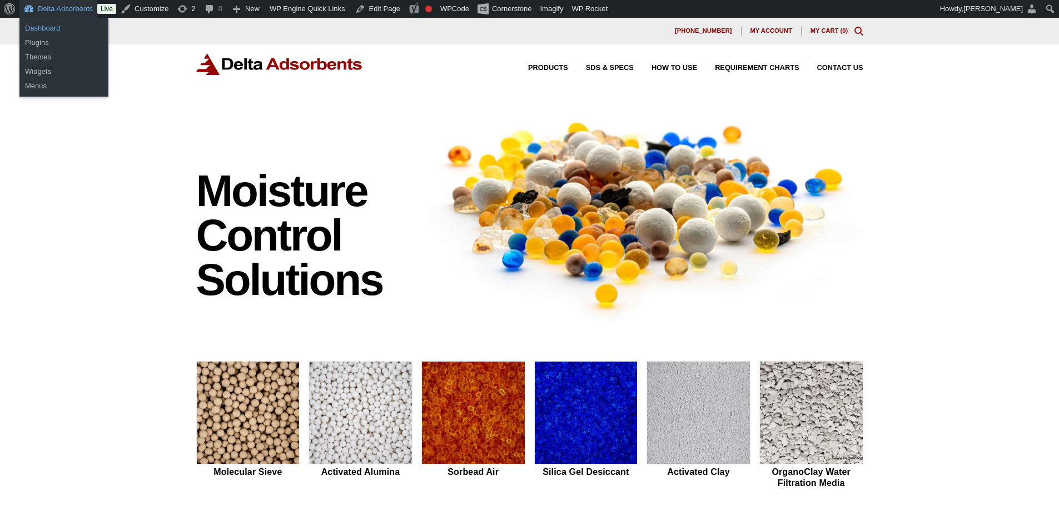
click at [52, 27] on link "Dashboard" at bounding box center [63, 28] width 89 height 14
click at [42, 20] on ul "Dashboard Plugins" at bounding box center [63, 36] width 89 height 36
click at [45, 21] on link "Dashboard" at bounding box center [63, 28] width 89 height 14
click at [48, 23] on link "Dashboard" at bounding box center [63, 28] width 89 height 14
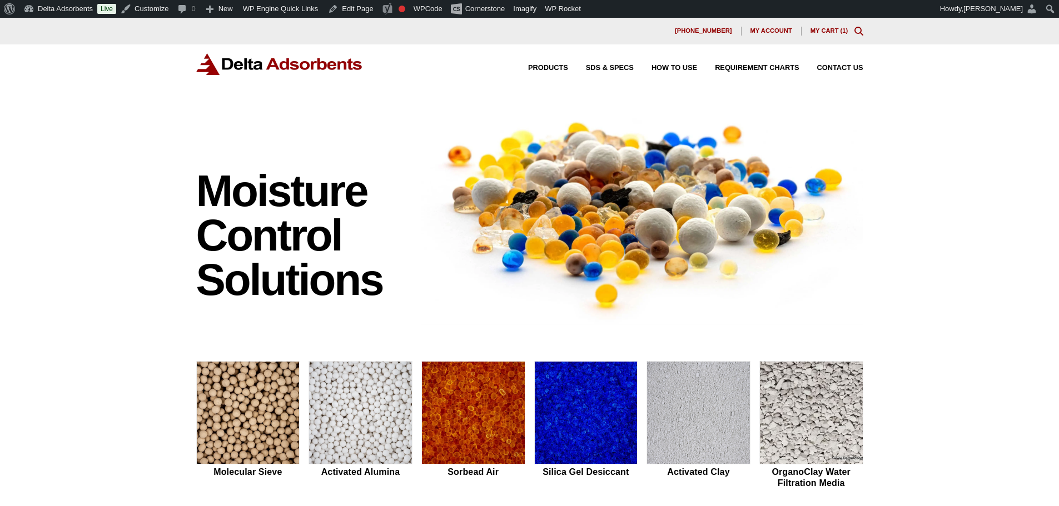
click at [97, 156] on div "Moisture Control Solutions Moisture control solutions Molecular Sieve Activated…" at bounding box center [529, 470] width 1059 height 736
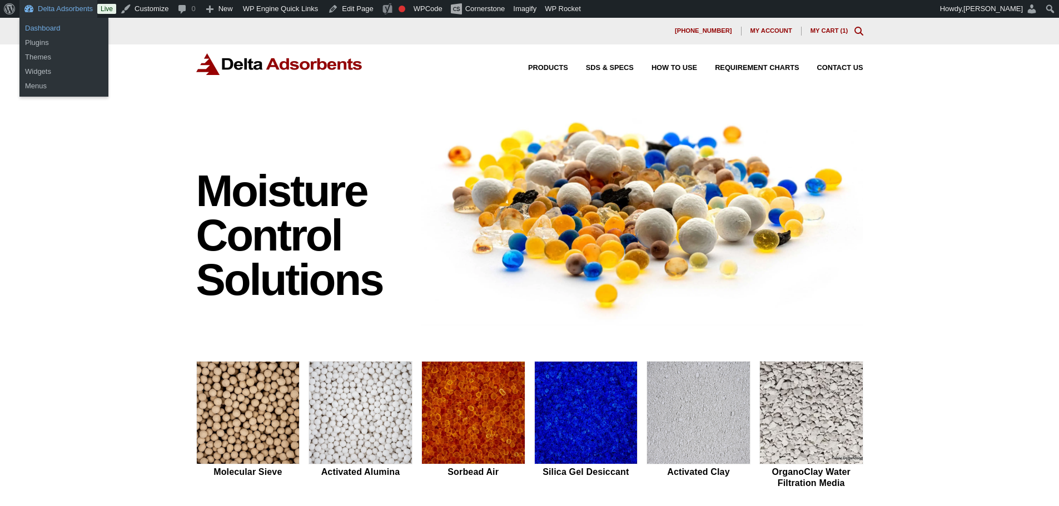
click at [46, 31] on link "Dashboard" at bounding box center [63, 28] width 89 height 14
click at [48, 27] on link "Dashboard" at bounding box center [63, 28] width 89 height 14
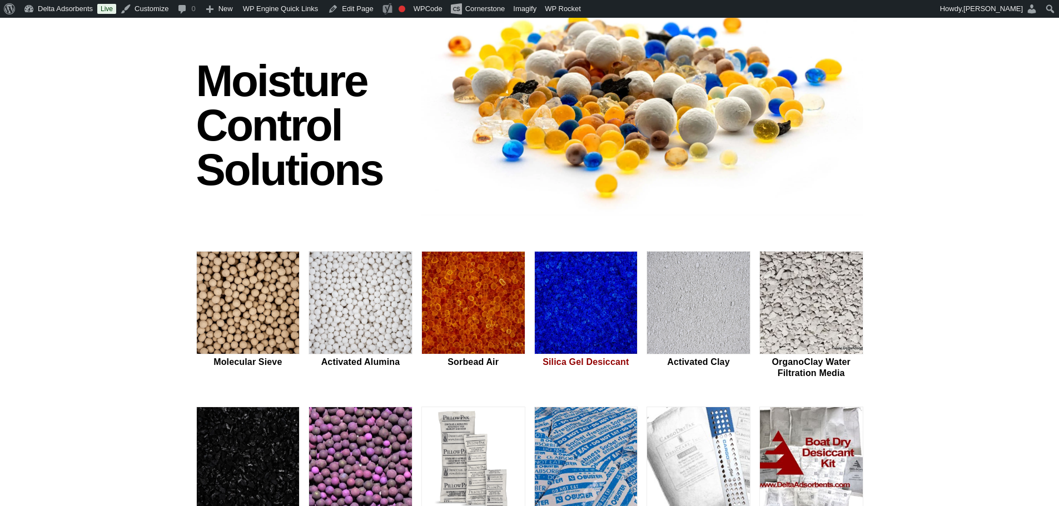
scroll to position [111, 0]
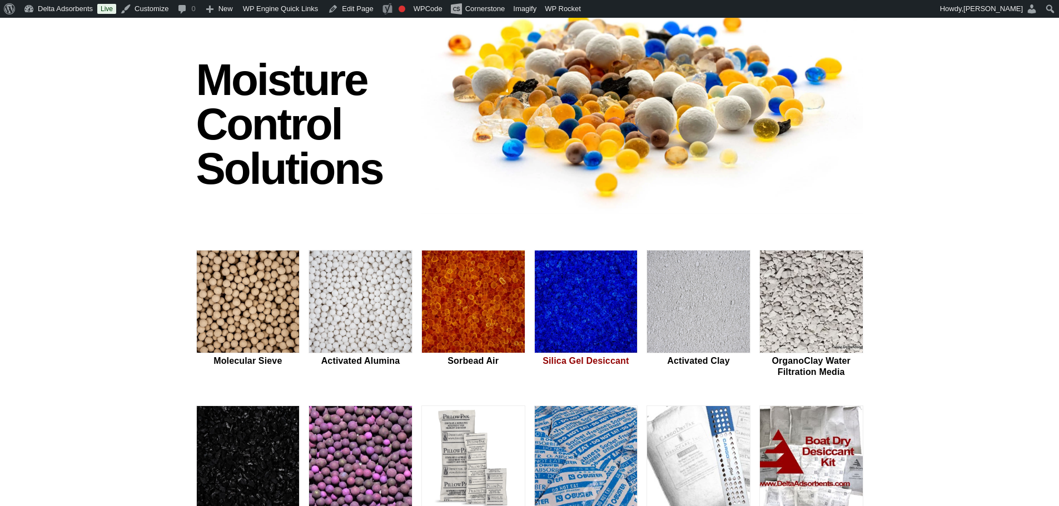
click at [618, 281] on img at bounding box center [586, 302] width 103 height 103
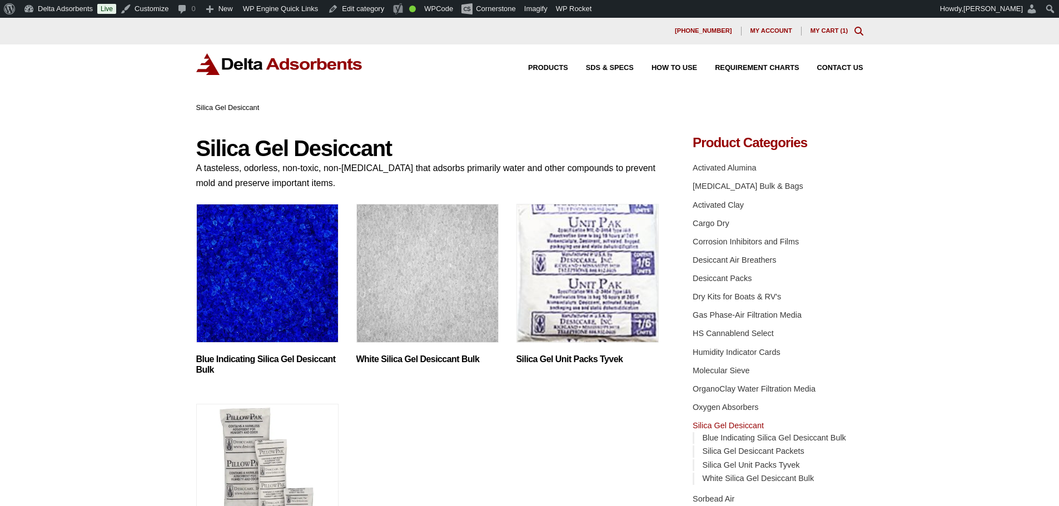
click at [242, 281] on img "Visit product category Blue Indicating Silica Gel Desiccant Bulk" at bounding box center [267, 273] width 142 height 139
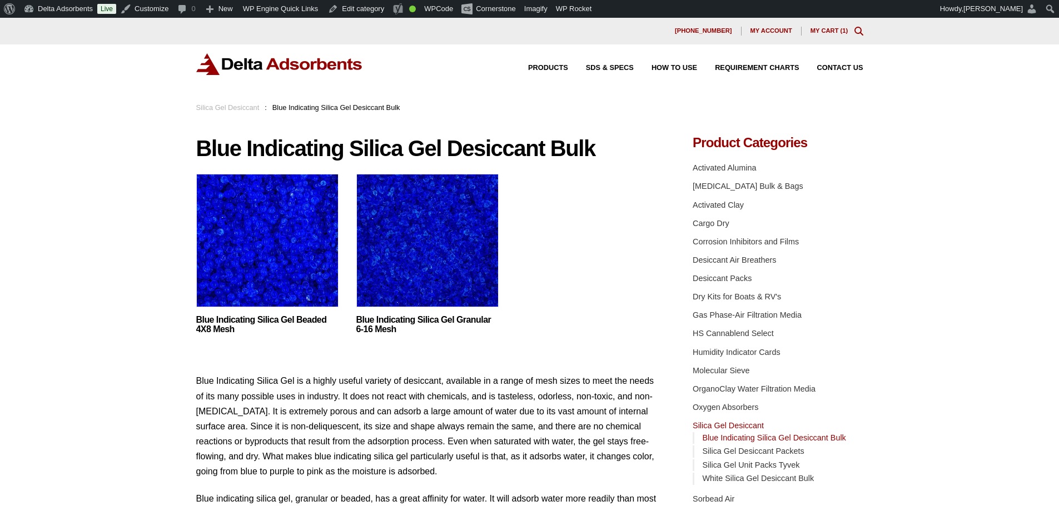
click at [263, 262] on img at bounding box center [267, 243] width 142 height 139
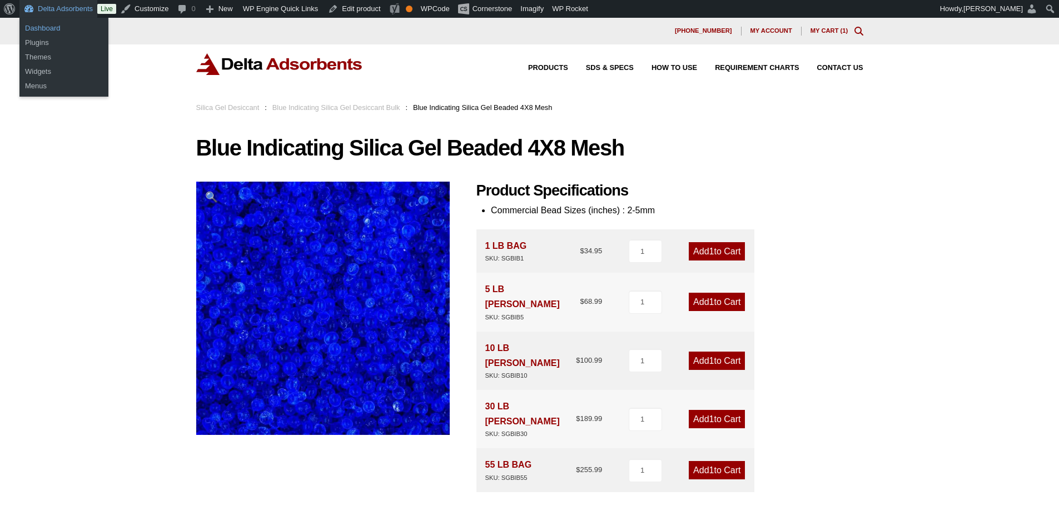
click at [53, 27] on link "Dashboard" at bounding box center [63, 28] width 89 height 14
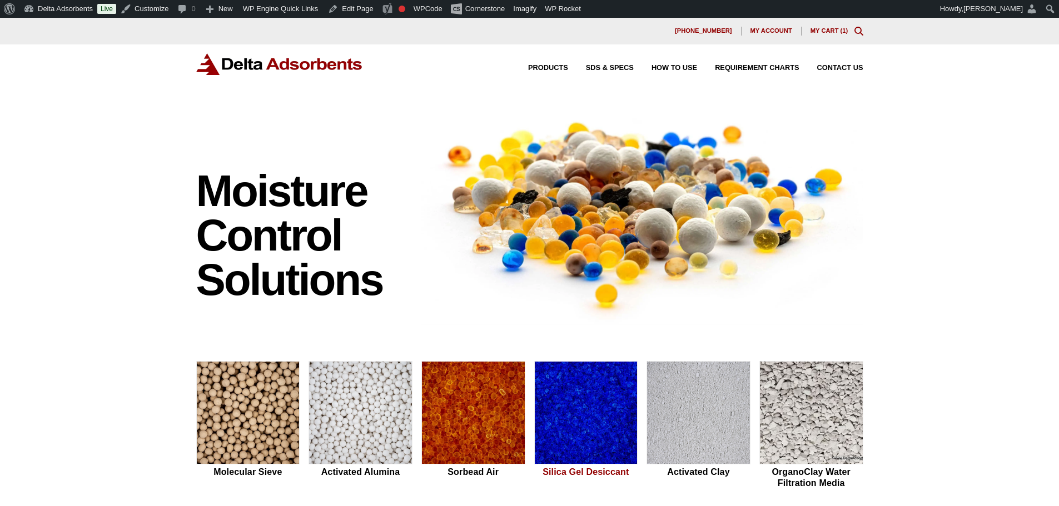
click at [542, 396] on img at bounding box center [586, 413] width 103 height 103
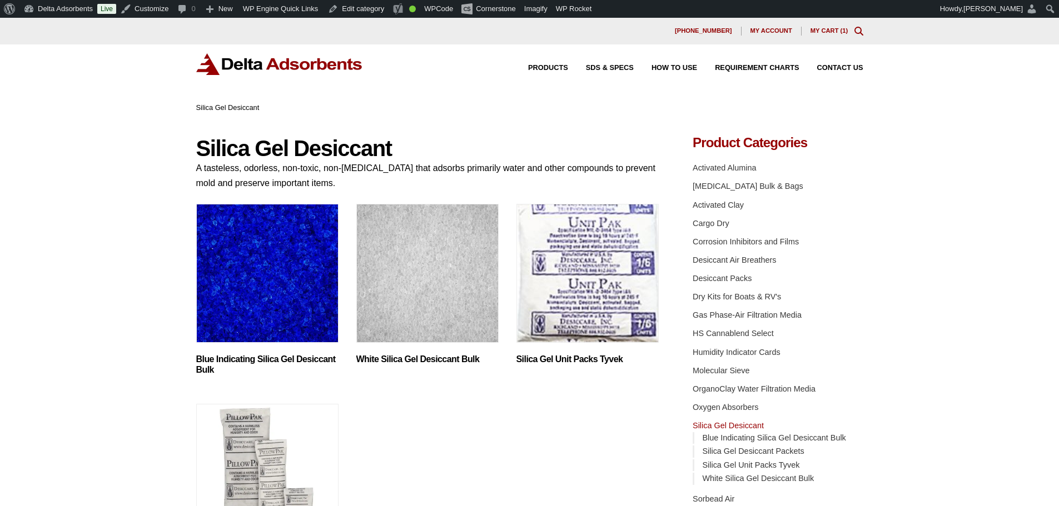
click at [301, 296] on img "Visit product category Blue Indicating Silica Gel Desiccant Bulk" at bounding box center [267, 273] width 142 height 139
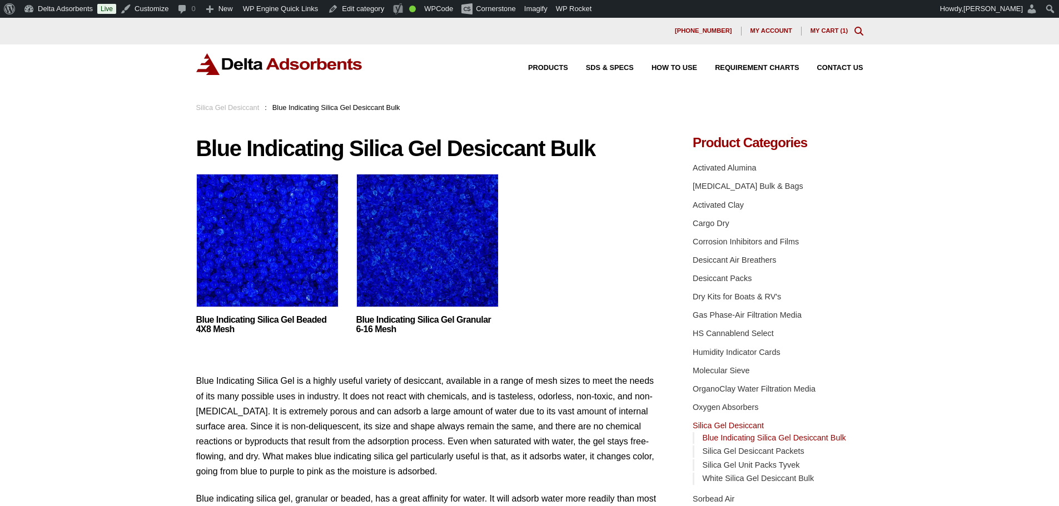
click at [265, 281] on img at bounding box center [267, 243] width 142 height 139
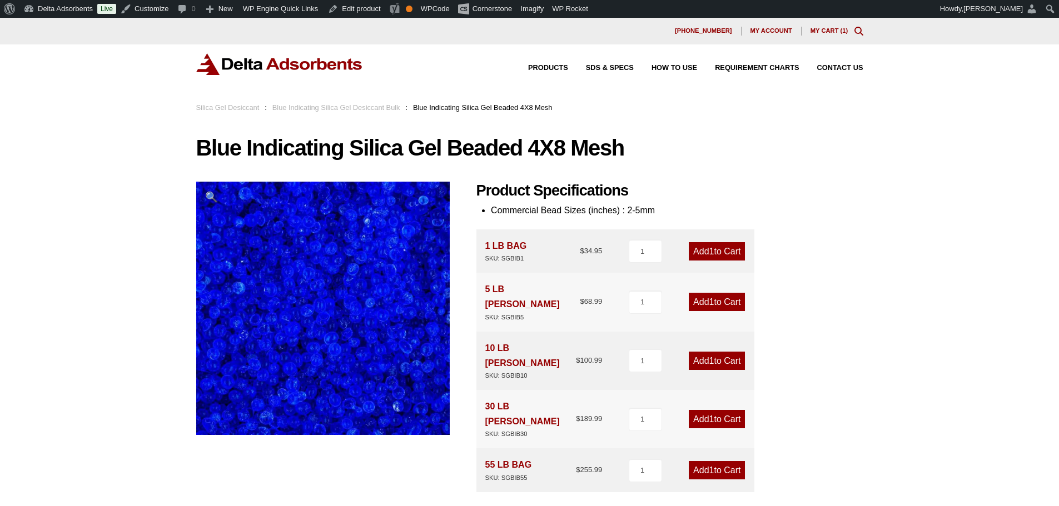
drag, startPoint x: 256, startPoint y: 63, endPoint x: 241, endPoint y: 63, distance: 15.6
click at [256, 63] on img at bounding box center [279, 64] width 167 height 22
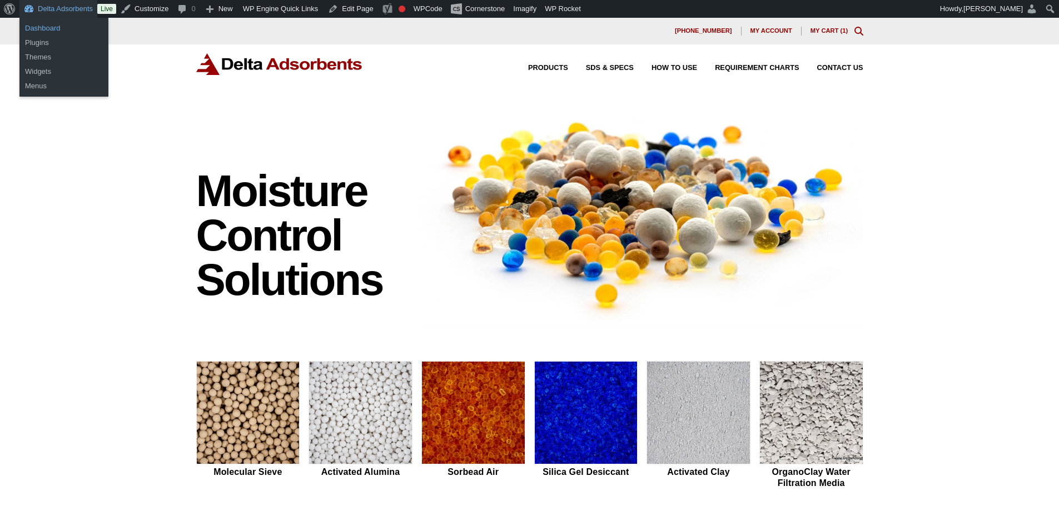
click at [55, 31] on link "Dashboard" at bounding box center [63, 28] width 89 height 14
click at [59, 23] on link "Dashboard" at bounding box center [63, 28] width 89 height 14
